Goal: Task Accomplishment & Management: Manage account settings

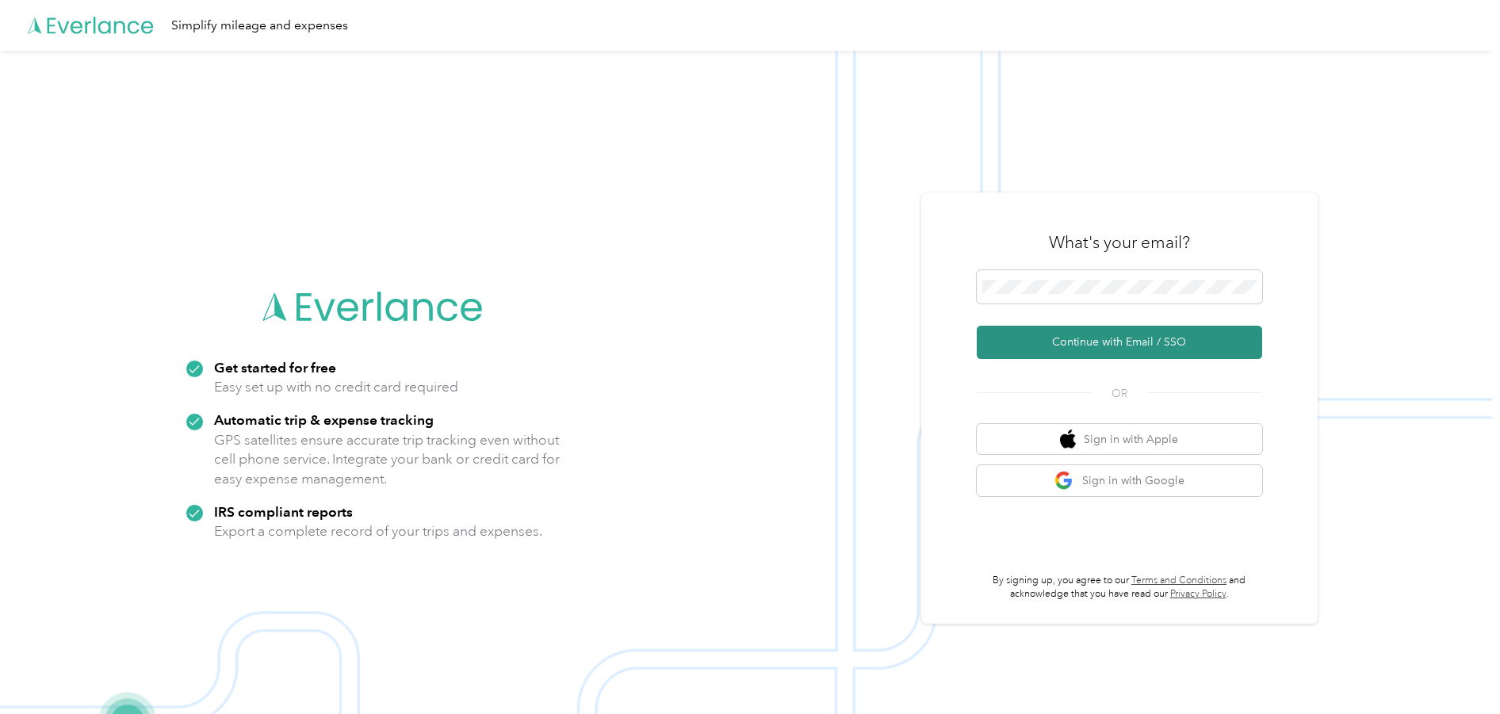
click at [1102, 344] on button "Continue with Email / SSO" at bounding box center [1119, 342] width 285 height 33
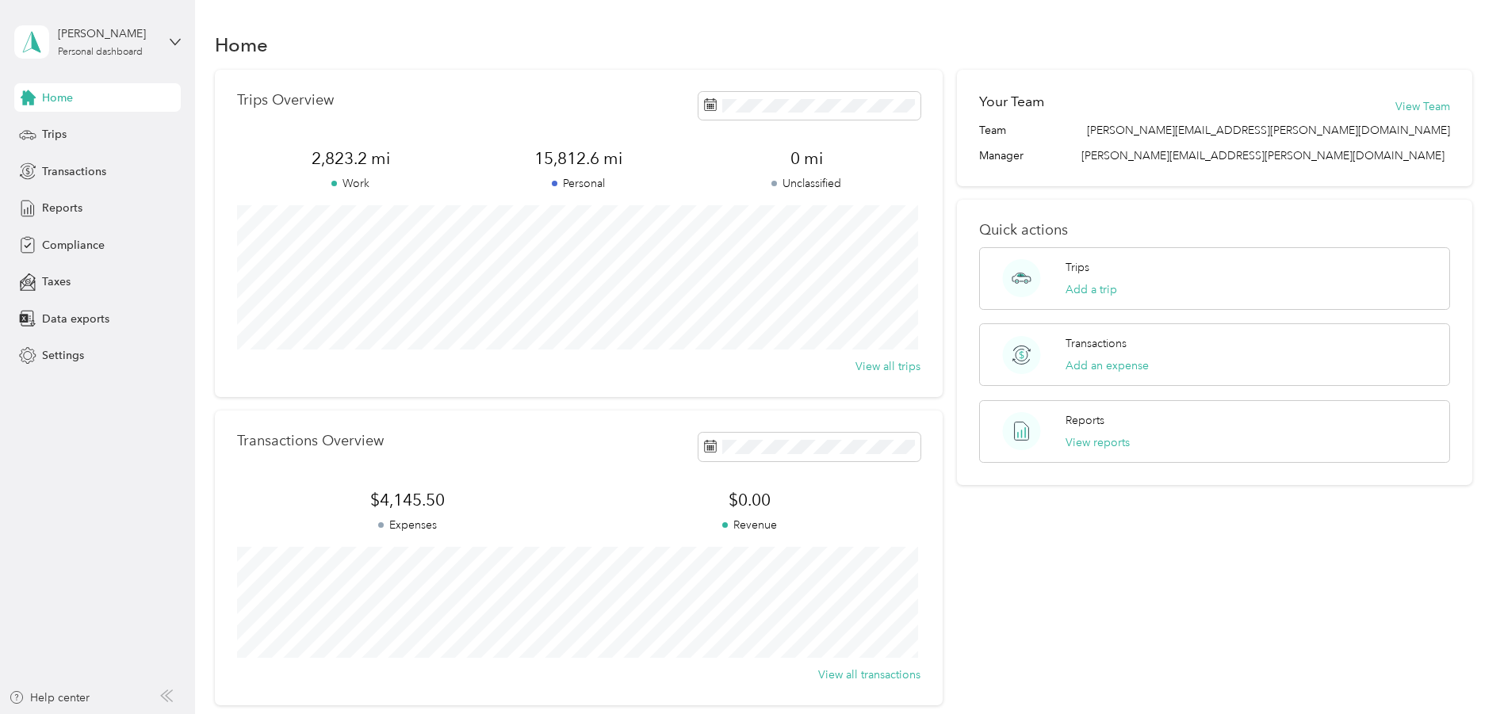
click at [100, 546] on aside "[PERSON_NAME] Personal dashboard Home Trips Transactions Reports Compliance Tax…" at bounding box center [97, 357] width 195 height 714
click at [82, 135] on div "Trips" at bounding box center [97, 135] width 166 height 29
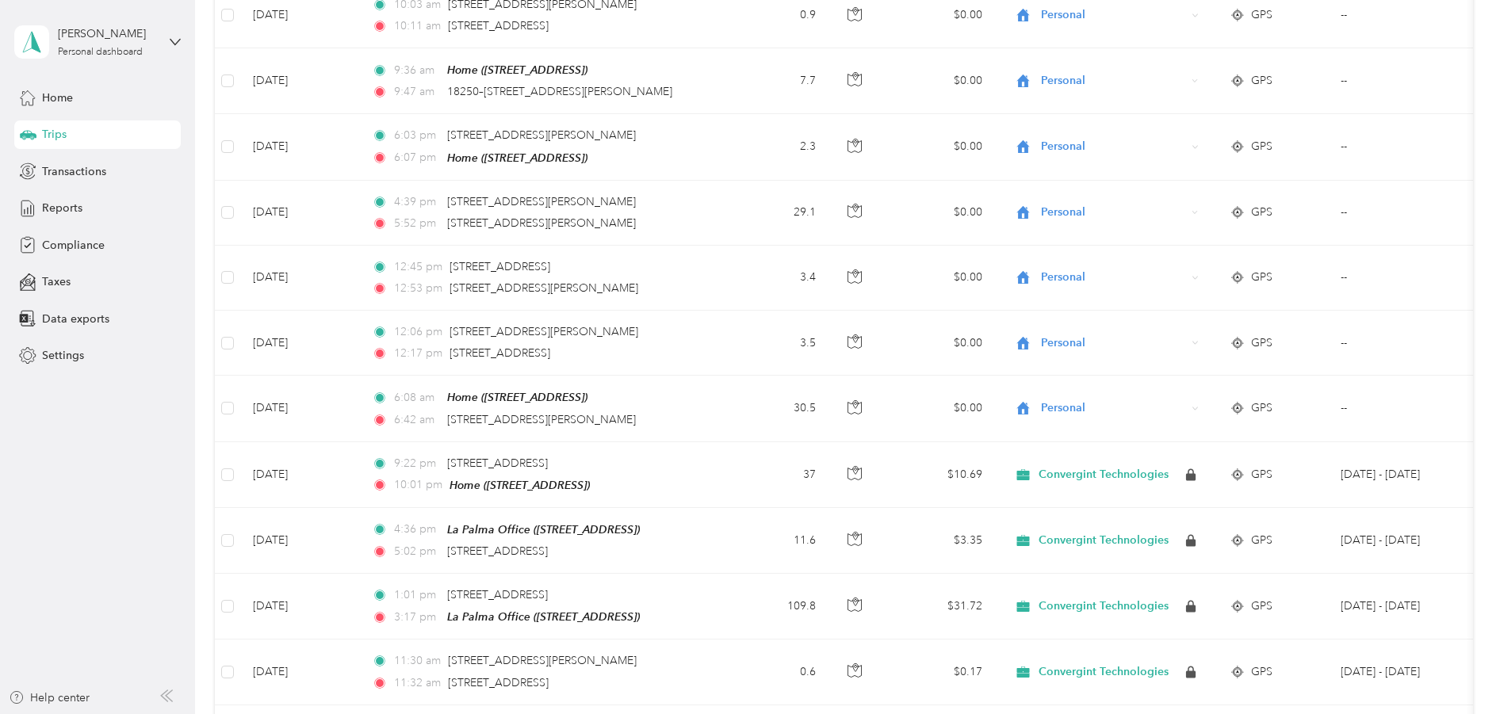
scroll to position [1031, 0]
